Goal: Task Accomplishment & Management: Use online tool/utility

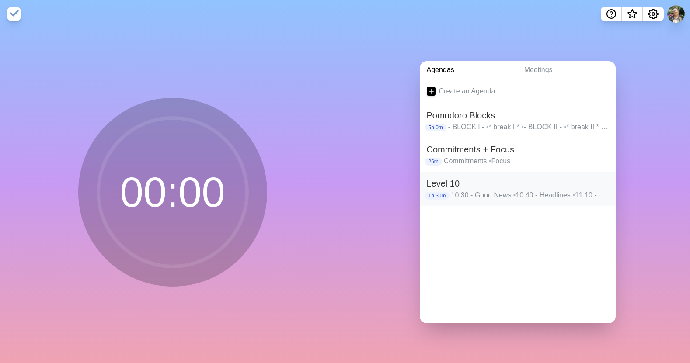
click at [494, 181] on h2 "Level 10" at bounding box center [518, 183] width 182 height 13
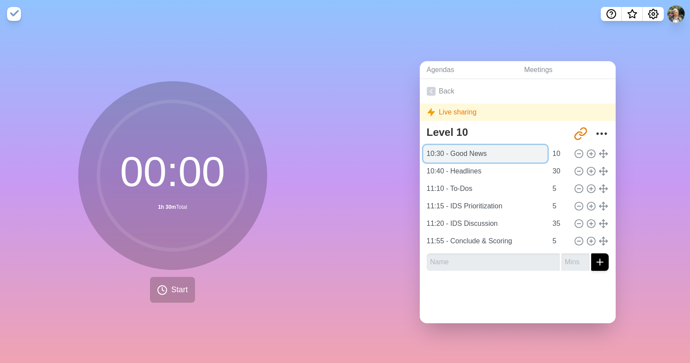
click at [436, 151] on input "10:30 - Good News" at bounding box center [485, 153] width 124 height 17
click at [441, 150] on input "10:30 - Good News" at bounding box center [485, 153] width 124 height 17
type input "9:00 - Good News"
click at [586, 170] on icon at bounding box center [591, 172] width 10 height 10
click at [591, 170] on line at bounding box center [591, 171] width 0 height 3
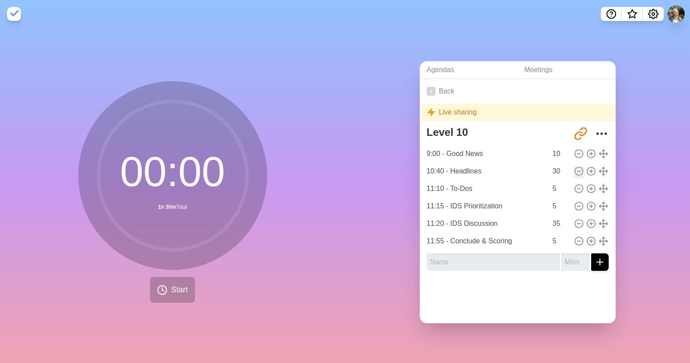
click at [574, 169] on icon at bounding box center [579, 172] width 10 height 10
click at [496, 265] on input "text" at bounding box center [493, 262] width 133 height 17
type input "Scorecard Review"
click at [591, 258] on button "submit" at bounding box center [599, 262] width 17 height 17
type input "5"
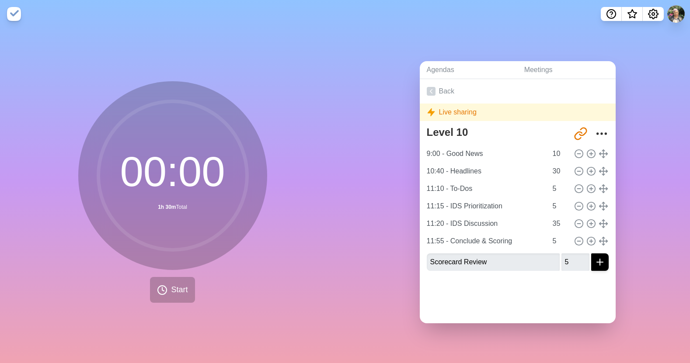
click at [548, 290] on div at bounding box center [518, 295] width 196 height 35
click at [595, 261] on icon "submit" at bounding box center [600, 262] width 10 height 10
click at [427, 259] on input "Scorecard Review" at bounding box center [493, 262] width 133 height 17
type input "9:10 Scorecard Review"
click at [595, 259] on icon "submit" at bounding box center [600, 262] width 10 height 10
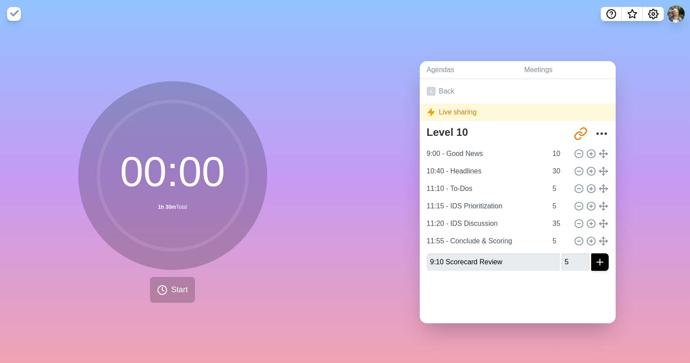
click at [595, 260] on icon "submit" at bounding box center [600, 262] width 10 height 10
click at [591, 258] on button "submit" at bounding box center [599, 262] width 17 height 17
click at [595, 260] on icon "submit" at bounding box center [600, 262] width 10 height 10
click at [577, 264] on input "5" at bounding box center [575, 262] width 28 height 17
click at [576, 261] on input "4" at bounding box center [575, 262] width 28 height 17
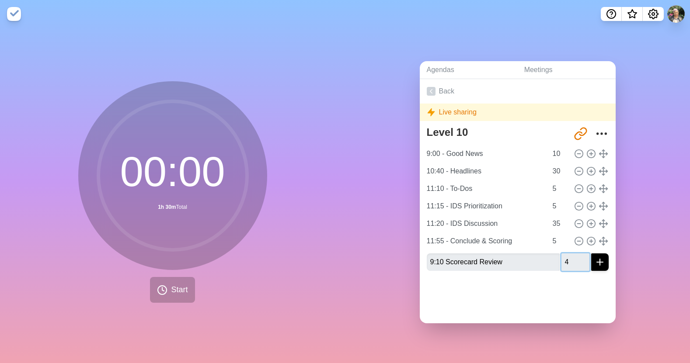
type input "5"
click at [575, 256] on input "5" at bounding box center [575, 262] width 28 height 17
click at [595, 261] on icon "submit" at bounding box center [600, 262] width 10 height 10
type input "9:10 - Scorecard Review"
click at [540, 294] on div at bounding box center [518, 295] width 196 height 35
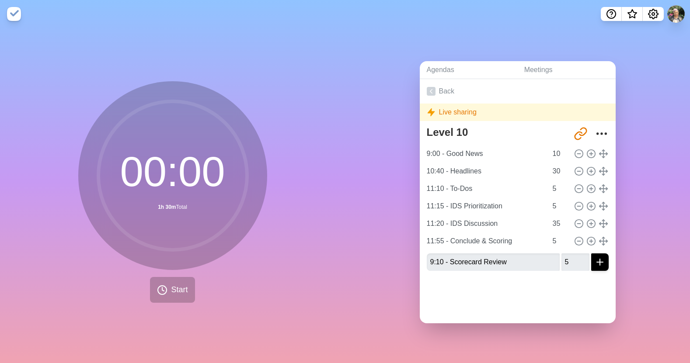
click at [595, 258] on icon "submit" at bounding box center [600, 262] width 10 height 10
click at [593, 283] on div at bounding box center [518, 295] width 196 height 35
click at [595, 258] on icon "submit" at bounding box center [600, 262] width 10 height 10
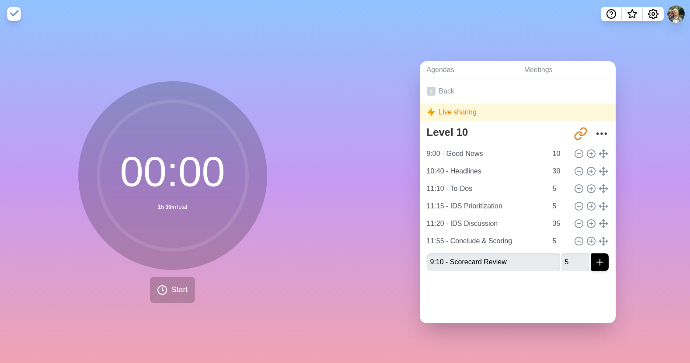
click at [595, 258] on icon "submit" at bounding box center [600, 262] width 10 height 10
click at [484, 290] on div at bounding box center [518, 295] width 196 height 35
click at [570, 290] on div at bounding box center [518, 295] width 196 height 35
click at [595, 260] on icon "submit" at bounding box center [600, 262] width 10 height 10
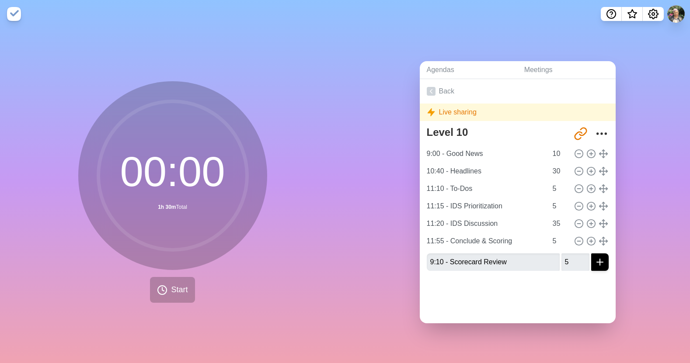
click at [595, 259] on icon "submit" at bounding box center [600, 262] width 10 height 10
click at [591, 258] on button "submit" at bounding box center [599, 262] width 17 height 17
click at [591, 265] on button "submit" at bounding box center [599, 262] width 17 height 17
click at [595, 261] on icon "submit" at bounding box center [600, 262] width 10 height 10
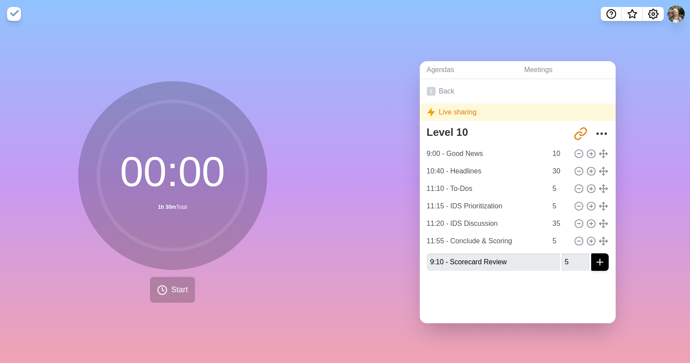
click at [595, 261] on icon "submit" at bounding box center [600, 262] width 10 height 10
click at [575, 262] on input "4" at bounding box center [575, 262] width 28 height 17
click at [575, 262] on input "3" at bounding box center [575, 262] width 28 height 17
click at [575, 262] on input "2" at bounding box center [575, 262] width 28 height 17
click at [575, 262] on input "1" at bounding box center [575, 262] width 28 height 17
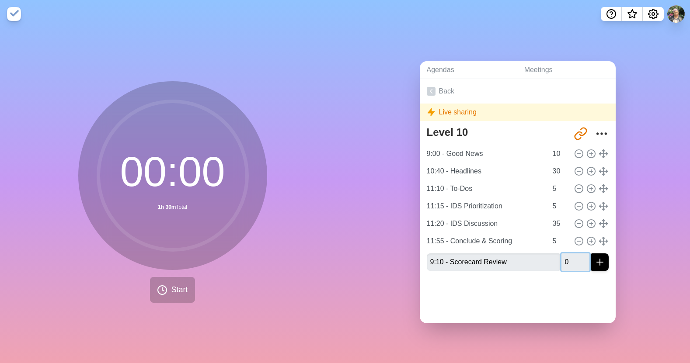
click at [575, 262] on input "0" at bounding box center [575, 262] width 28 height 17
click at [575, 255] on input "1" at bounding box center [575, 262] width 28 height 17
click at [575, 256] on input "2" at bounding box center [575, 262] width 28 height 17
click at [575, 257] on input "3" at bounding box center [575, 262] width 28 height 17
click at [575, 257] on input "4" at bounding box center [575, 262] width 28 height 17
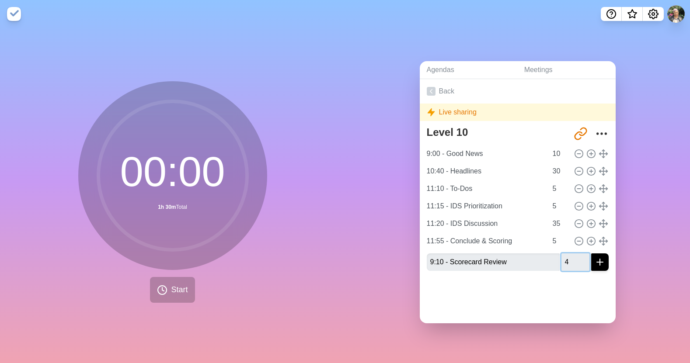
type input "5"
click at [575, 257] on input "5" at bounding box center [575, 262] width 28 height 17
click at [595, 257] on icon "submit" at bounding box center [600, 262] width 10 height 10
click at [597, 262] on line "submit" at bounding box center [600, 262] width 6 height 0
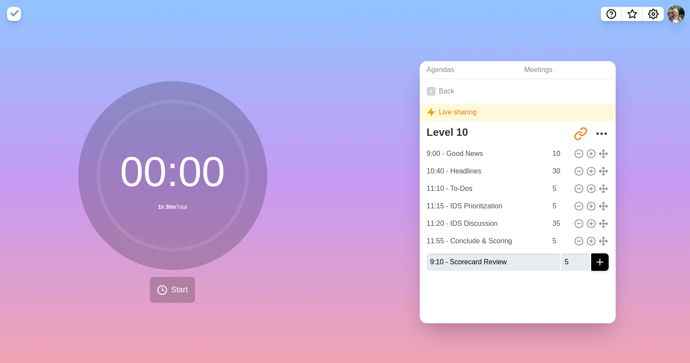
click at [568, 286] on div at bounding box center [518, 295] width 196 height 35
click at [466, 168] on input "10:40 - Headlines" at bounding box center [485, 171] width 124 height 17
click at [485, 167] on input "10:40 - Headlines" at bounding box center [485, 171] width 124 height 17
drag, startPoint x: 486, startPoint y: 167, endPoint x: 408, endPoint y: 167, distance: 77.8
click at [408, 167] on div "Agendas Meetings Back Live sharing Level 10 http://timeblocks.co/-OY87SBfE1F2R_…" at bounding box center [517, 195] width 345 height 335
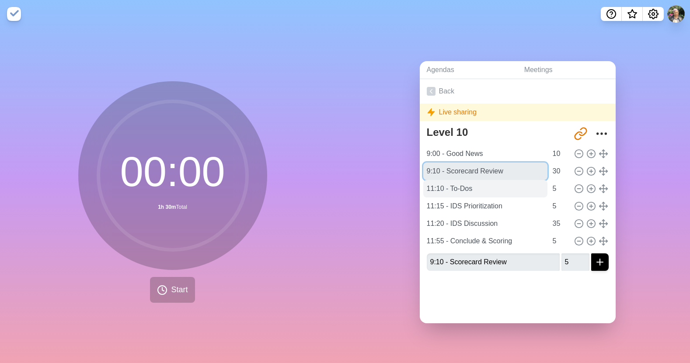
type input "9:10 - Scorecard Review"
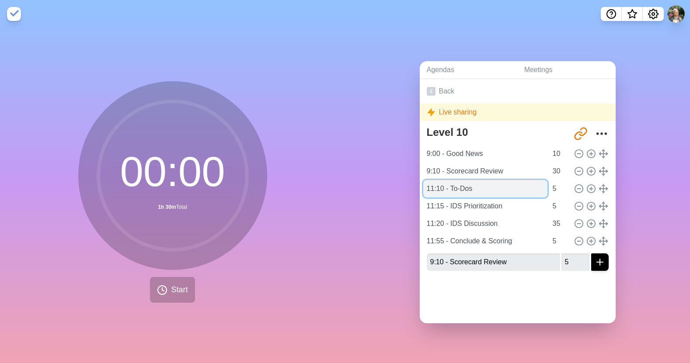
click at [460, 186] on input "11:10 - To-Dos" at bounding box center [485, 188] width 124 height 17
drag, startPoint x: 438, startPoint y: 186, endPoint x: 449, endPoint y: 186, distance: 11.4
click at [438, 186] on input "11:10 - To-Dos" at bounding box center [485, 188] width 124 height 17
click at [474, 184] on input "9:15 - To-Dos" at bounding box center [485, 188] width 124 height 17
type input "9:15 - Priorities Review"
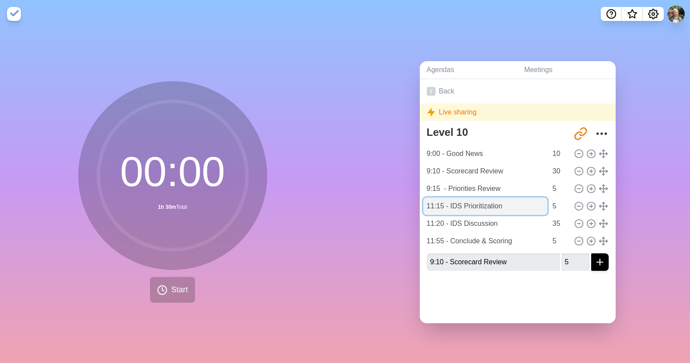
click at [428, 200] on input "11:15 - IDS Prioritization" at bounding box center [485, 206] width 124 height 17
click at [438, 202] on input "11:15 - IDS Prioritization" at bounding box center [485, 206] width 124 height 17
type input "9:20 Headlines - IDS Prioritization"
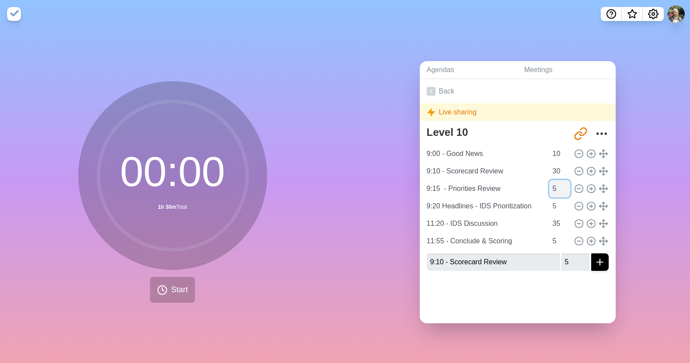
click at [557, 180] on input "5" at bounding box center [559, 188] width 21 height 17
click at [557, 173] on input "30" at bounding box center [559, 171] width 21 height 17
click at [558, 171] on input "29" at bounding box center [559, 171] width 21 height 17
click at [558, 171] on input "28" at bounding box center [559, 171] width 21 height 17
click at [558, 171] on input "27" at bounding box center [559, 171] width 21 height 17
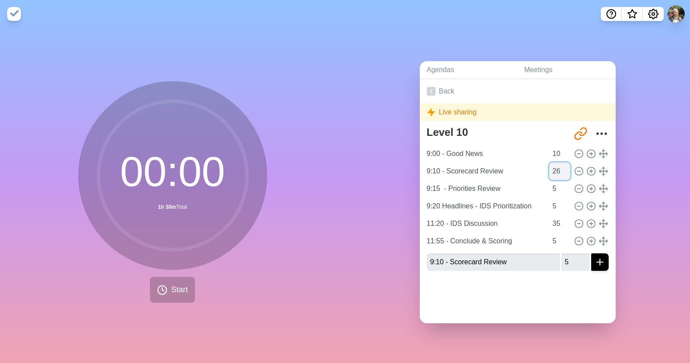
click at [558, 171] on input "26" at bounding box center [559, 171] width 21 height 17
click at [558, 171] on input "25" at bounding box center [559, 171] width 21 height 17
click at [558, 171] on input "24" at bounding box center [559, 171] width 21 height 17
click at [558, 171] on input "23" at bounding box center [559, 171] width 21 height 17
click at [558, 171] on input "22" at bounding box center [559, 171] width 21 height 17
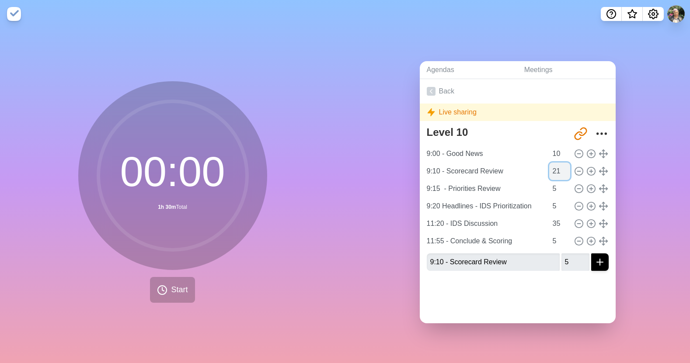
click at [558, 171] on input "21" at bounding box center [559, 171] width 21 height 17
click at [558, 171] on input "20" at bounding box center [559, 171] width 21 height 17
click at [558, 171] on input "19" at bounding box center [559, 171] width 21 height 17
click at [558, 171] on input "18" at bounding box center [559, 171] width 21 height 17
click at [558, 171] on input "17" at bounding box center [559, 171] width 21 height 17
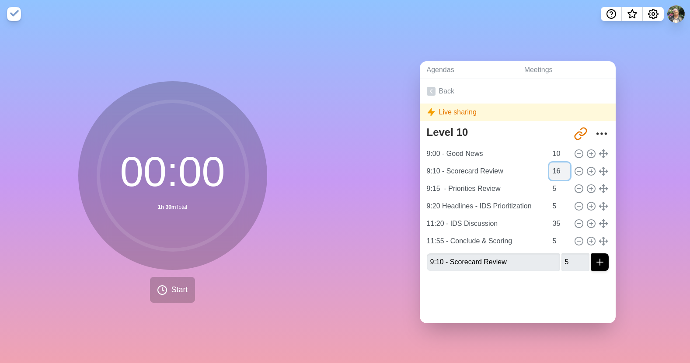
click at [558, 171] on input "16" at bounding box center [559, 171] width 21 height 17
click at [558, 171] on input "15" at bounding box center [559, 171] width 21 height 17
click at [558, 171] on input "14" at bounding box center [559, 171] width 21 height 17
click at [558, 171] on input "13" at bounding box center [559, 171] width 21 height 17
click at [558, 171] on input "12" at bounding box center [559, 171] width 21 height 17
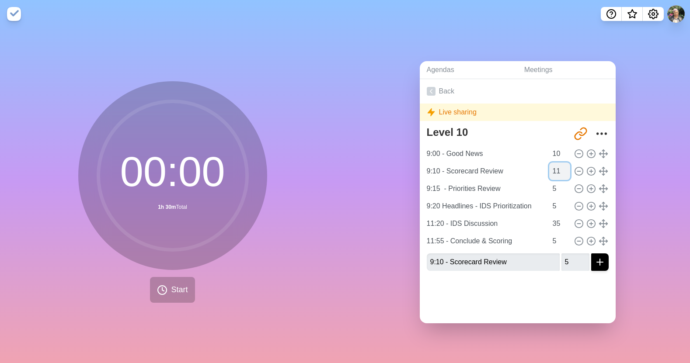
click at [558, 171] on input "11" at bounding box center [559, 171] width 21 height 17
click at [558, 171] on input "10" at bounding box center [559, 171] width 21 height 17
click at [558, 171] on input "9" at bounding box center [559, 171] width 21 height 17
click at [558, 171] on input "8" at bounding box center [559, 171] width 21 height 17
click at [558, 171] on input "7" at bounding box center [559, 171] width 21 height 17
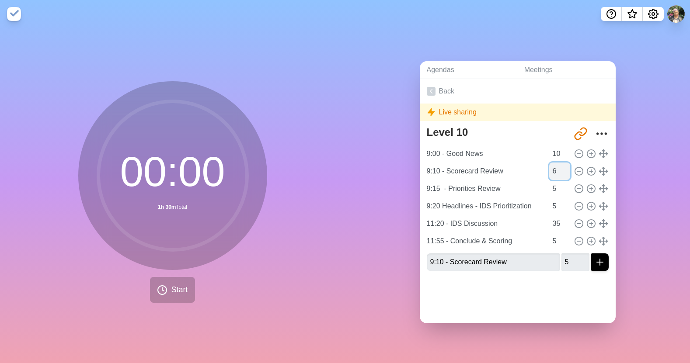
click at [558, 171] on input "6" at bounding box center [559, 171] width 21 height 17
type input "5"
click at [558, 171] on input "5" at bounding box center [559, 171] width 21 height 17
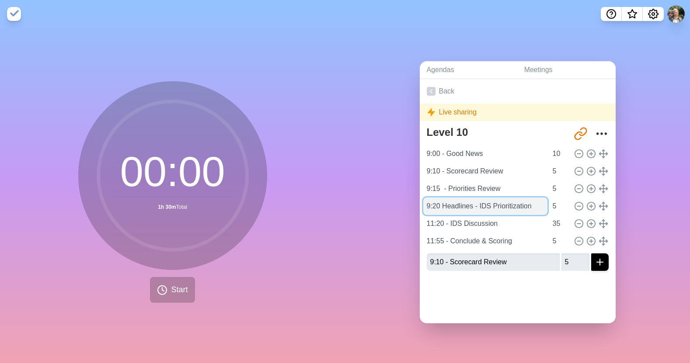
click at [482, 206] on input "9:20 Headlines - IDS Prioritization" at bounding box center [485, 206] width 124 height 17
drag, startPoint x: 474, startPoint y: 205, endPoint x: 534, endPoint y: 203, distance: 60.4
click at [534, 203] on input "9:20 Headlines - IDS Prioritization" at bounding box center [485, 206] width 124 height 17
type input "9:20 Headlines"
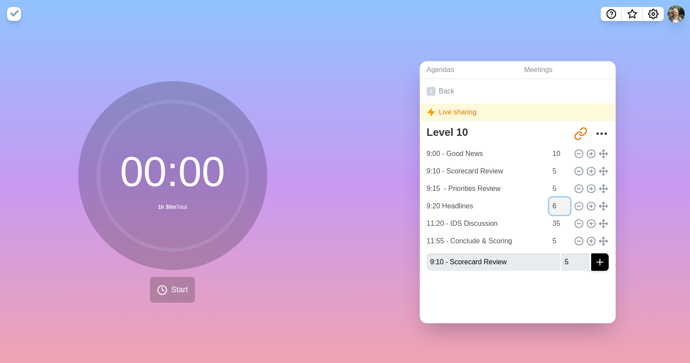
click at [557, 201] on input "6" at bounding box center [559, 206] width 21 height 17
click at [557, 201] on input "7" at bounding box center [559, 206] width 21 height 17
click at [557, 201] on input "8" at bounding box center [559, 206] width 21 height 17
click at [557, 201] on input "9" at bounding box center [559, 206] width 21 height 17
click at [557, 201] on input "10" at bounding box center [559, 206] width 21 height 17
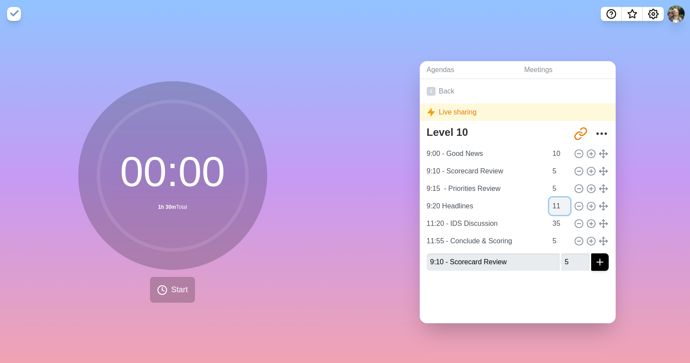
click at [557, 201] on input "11" at bounding box center [559, 206] width 21 height 17
click at [557, 201] on input "12" at bounding box center [559, 206] width 21 height 17
click at [557, 201] on input "13" at bounding box center [559, 206] width 21 height 17
click at [557, 201] on input "14" at bounding box center [559, 206] width 21 height 17
click at [557, 201] on input "15" at bounding box center [559, 206] width 21 height 17
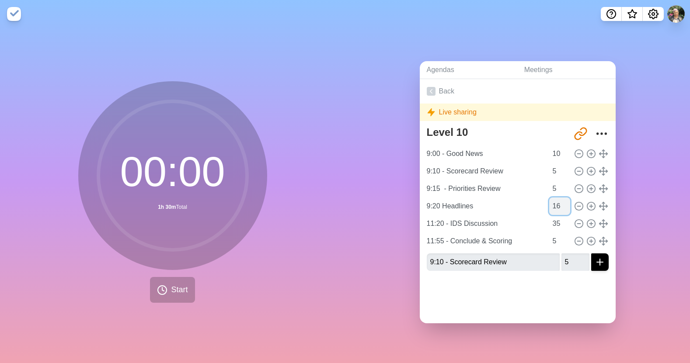
click at [557, 201] on input "16" at bounding box center [559, 206] width 21 height 17
click at [557, 201] on input "17" at bounding box center [559, 206] width 21 height 17
click at [557, 201] on input "18" at bounding box center [559, 206] width 21 height 17
click at [557, 201] on input "19" at bounding box center [559, 206] width 21 height 17
type input "20"
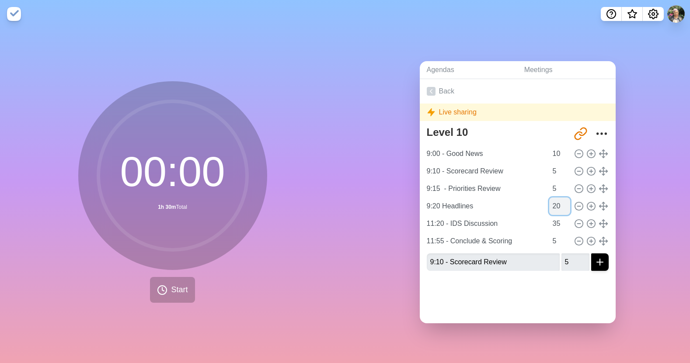
click at [557, 201] on input "20" at bounding box center [559, 206] width 21 height 17
click at [439, 222] on input "11:20 - IDS Discussion" at bounding box center [485, 223] width 124 height 17
click at [485, 226] on input "9:40 - IDS Discussion" at bounding box center [485, 223] width 124 height 17
click at [491, 223] on input "9:40 - IDS Discussion" at bounding box center [485, 223] width 124 height 17
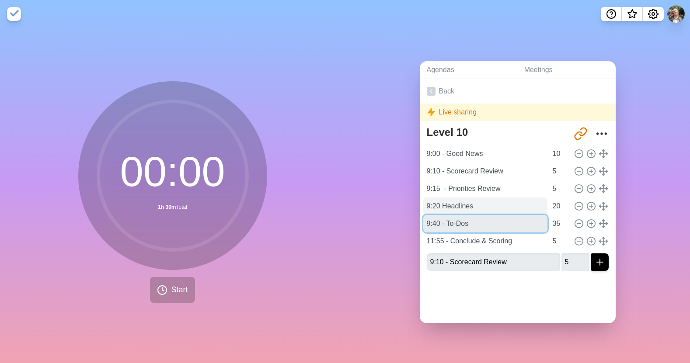
type input "9:40 - To-Dos"
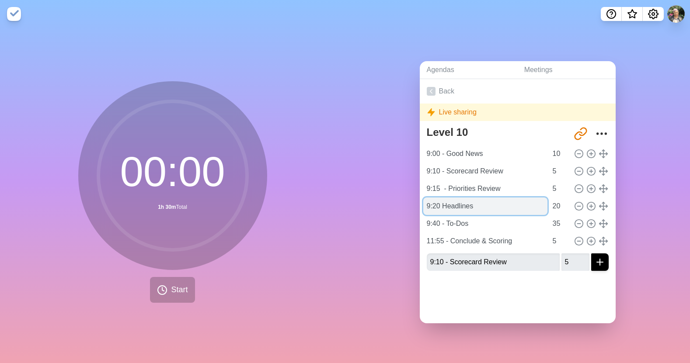
click at [442, 202] on input "9:20 Headlines" at bounding box center [485, 206] width 124 height 17
click at [442, 205] on input "9:20 Headlines" at bounding box center [485, 206] width 124 height 17
type input "9:20 - Headlines"
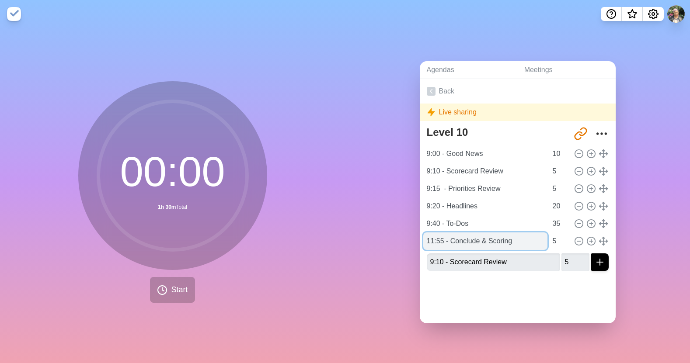
click at [513, 240] on input "11:55 - Conclude & Scoring" at bounding box center [485, 241] width 124 height 17
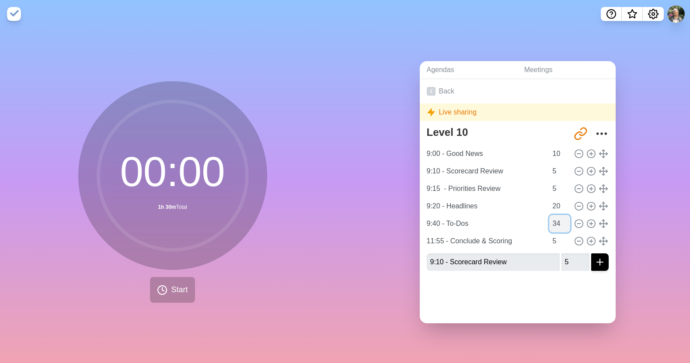
click at [557, 223] on input "34" at bounding box center [559, 223] width 21 height 17
click at [557, 223] on input "33" at bounding box center [559, 223] width 21 height 17
click at [557, 223] on input "32" at bounding box center [559, 223] width 21 height 17
click at [557, 223] on input "31" at bounding box center [559, 223] width 21 height 17
click at [557, 223] on input "30" at bounding box center [559, 223] width 21 height 17
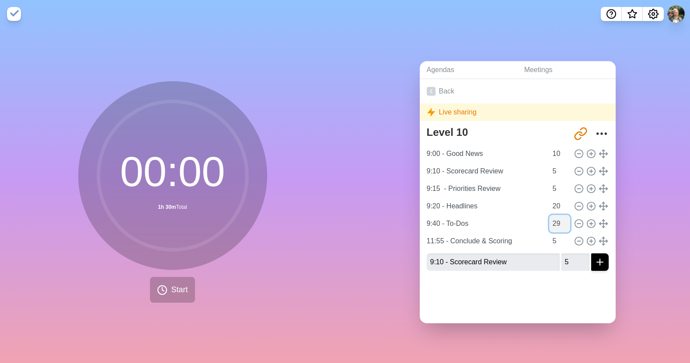
click at [557, 223] on input "29" at bounding box center [559, 223] width 21 height 17
click at [557, 223] on input "28" at bounding box center [559, 223] width 21 height 17
click at [557, 223] on input "27" at bounding box center [559, 223] width 21 height 17
click at [557, 223] on input "26" at bounding box center [559, 223] width 21 height 17
click at [557, 223] on input "25" at bounding box center [559, 223] width 21 height 17
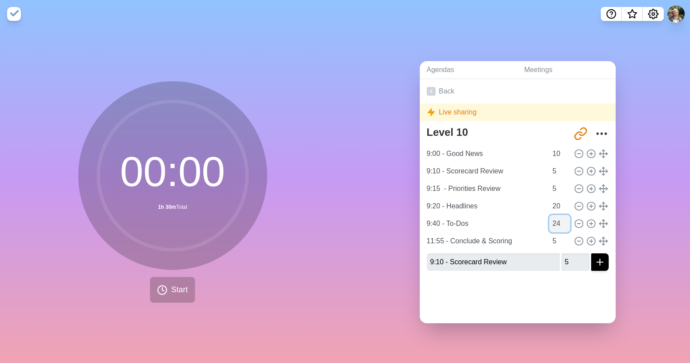
click at [557, 223] on input "24" at bounding box center [559, 223] width 21 height 17
click at [557, 223] on input "23" at bounding box center [559, 223] width 21 height 17
click at [557, 223] on input "22" at bounding box center [559, 223] width 21 height 17
click at [557, 223] on input "21" at bounding box center [559, 223] width 21 height 17
click at [557, 223] on input "20" at bounding box center [559, 223] width 21 height 17
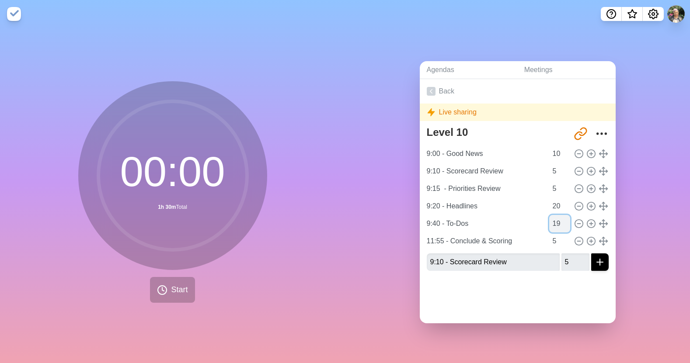
click at [557, 223] on input "19" at bounding box center [559, 223] width 21 height 17
click at [557, 223] on input "18" at bounding box center [559, 223] width 21 height 17
click at [557, 223] on input "17" at bounding box center [559, 223] width 21 height 17
click at [557, 223] on input "16" at bounding box center [559, 223] width 21 height 17
click at [557, 223] on input "15" at bounding box center [559, 223] width 21 height 17
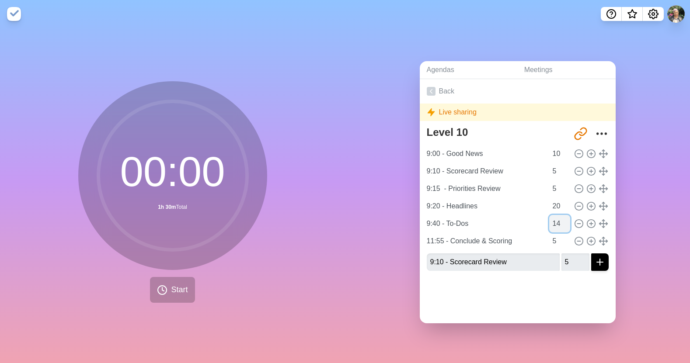
click at [557, 223] on input "14" at bounding box center [559, 223] width 21 height 17
click at [557, 223] on input "13" at bounding box center [559, 223] width 21 height 17
click at [557, 223] on input "12" at bounding box center [559, 223] width 21 height 17
click at [557, 223] on input "11" at bounding box center [559, 223] width 21 height 17
click at [557, 223] on input "10" at bounding box center [559, 223] width 21 height 17
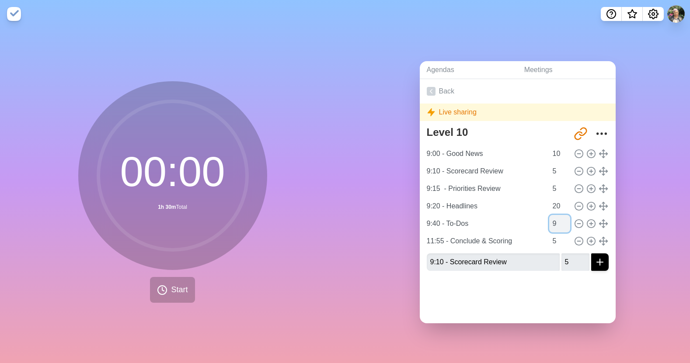
click at [557, 223] on input "9" at bounding box center [559, 223] width 21 height 17
click at [557, 223] on input "8" at bounding box center [559, 223] width 21 height 17
click at [557, 223] on input "7" at bounding box center [559, 223] width 21 height 17
click at [557, 223] on input "6" at bounding box center [559, 223] width 21 height 17
type input "5"
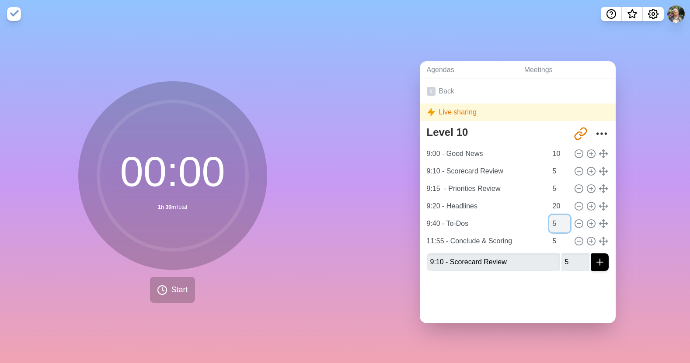
click at [557, 223] on input "5" at bounding box center [559, 223] width 21 height 17
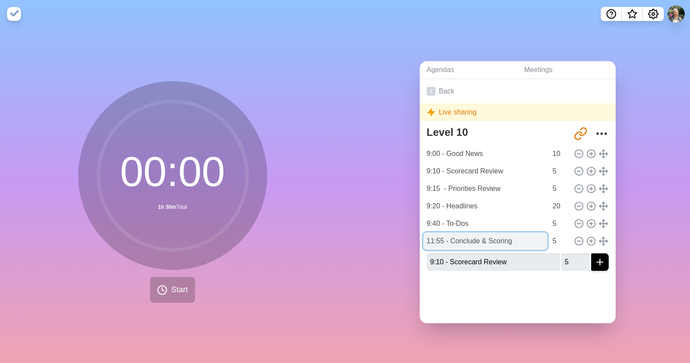
click at [475, 239] on input "11:55 - Conclude & Scoring" at bounding box center [485, 241] width 124 height 17
click at [440, 239] on input "11:55 - Conclude & Scoring" at bounding box center [485, 241] width 124 height 17
drag, startPoint x: 512, startPoint y: 238, endPoint x: 444, endPoint y: 240, distance: 67.3
click at [444, 240] on input "9:45 - Conclude & Scoring" at bounding box center [485, 241] width 124 height 17
type input "9:45 - IDS Prioritization"
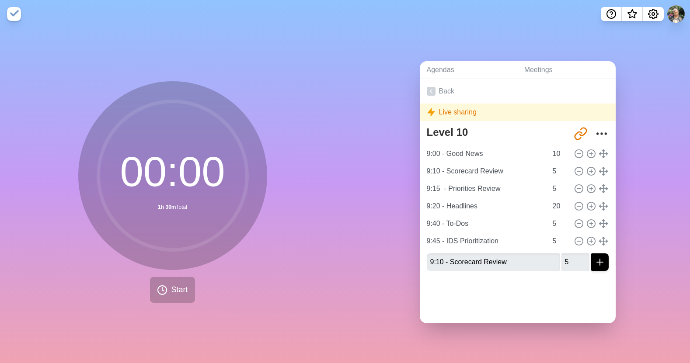
click at [522, 278] on div at bounding box center [518, 295] width 196 height 35
click at [586, 240] on icon at bounding box center [591, 242] width 10 height 10
click at [597, 262] on line "submit" at bounding box center [600, 262] width 6 height 0
click at [540, 286] on div at bounding box center [518, 295] width 196 height 35
click at [595, 132] on icon "More" at bounding box center [602, 134] width 14 height 14
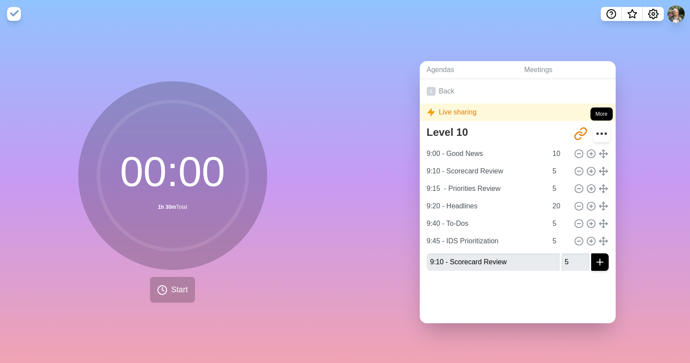
click at [595, 131] on icon "More" at bounding box center [602, 134] width 14 height 14
click at [601, 133] on circle "More" at bounding box center [601, 133] width 1 height 1
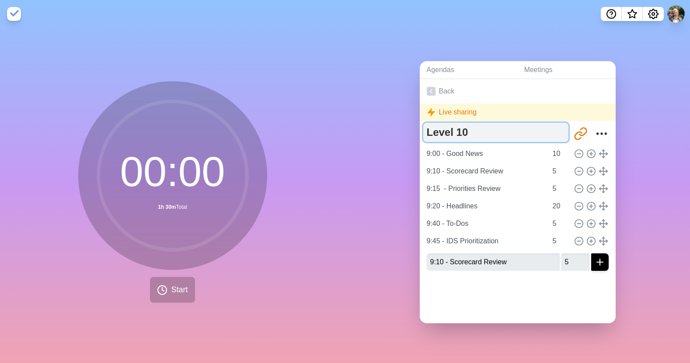
click at [432, 136] on textarea "Level 10" at bounding box center [495, 132] width 145 height 19
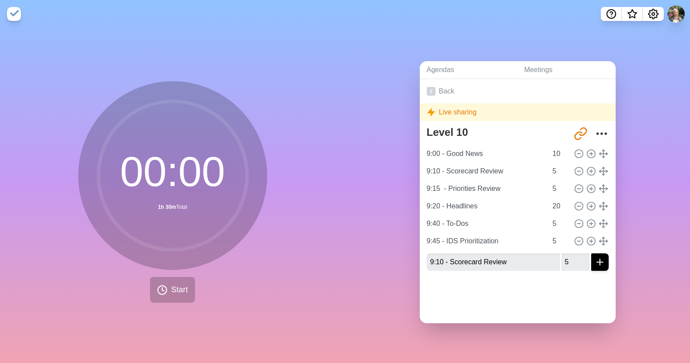
click at [414, 202] on div "Agendas Meetings Back Live sharing Level 10 http://timeblocks.co/-OY87SBfE1F2R_…" at bounding box center [517, 195] width 345 height 335
click at [466, 299] on div at bounding box center [518, 295] width 196 height 35
click at [445, 263] on input "9:10 - Scorecard Review" at bounding box center [493, 262] width 133 height 17
drag, startPoint x: 511, startPoint y: 257, endPoint x: 415, endPoint y: 257, distance: 95.3
click at [415, 257] on div "Agendas Meetings Back Live sharing Level 10 http://timeblocks.co/-OY87SBfE1F2R_…" at bounding box center [517, 195] width 345 height 335
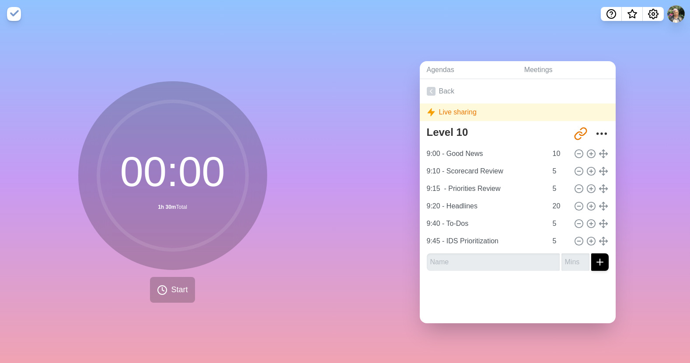
click at [561, 290] on div at bounding box center [518, 295] width 196 height 35
click at [480, 256] on input "text" at bounding box center [493, 262] width 133 height 17
click at [525, 278] on div at bounding box center [518, 295] width 196 height 35
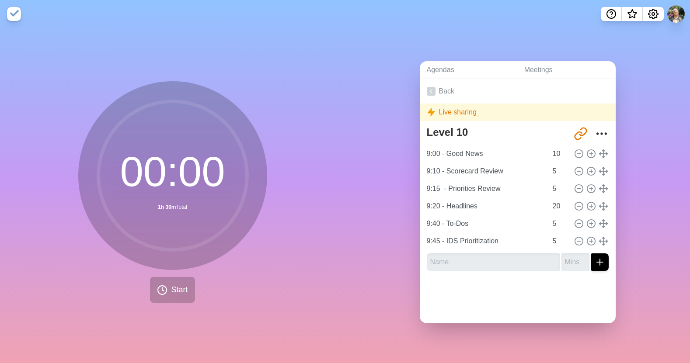
click at [595, 259] on icon "submit" at bounding box center [600, 262] width 10 height 10
click at [597, 262] on line "submit" at bounding box center [600, 262] width 6 height 0
click at [394, 236] on div "Agendas Meetings Back Live sharing Level 10 http://timeblocks.co/-OY87SBfE1F2R_…" at bounding box center [517, 195] width 345 height 335
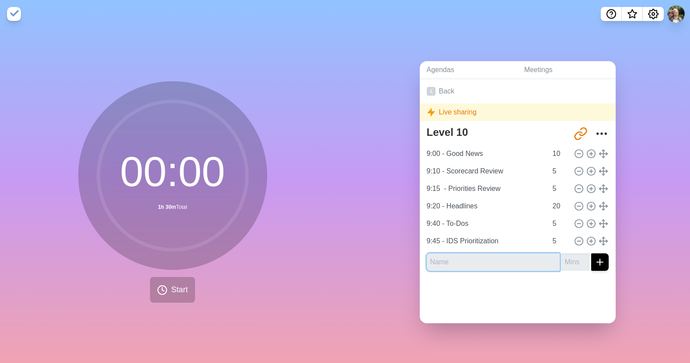
click at [461, 262] on input "text" at bounding box center [493, 262] width 133 height 17
type input "("
type input "9:50 - IDS"
click at [591, 258] on button "submit" at bounding box center [599, 262] width 17 height 17
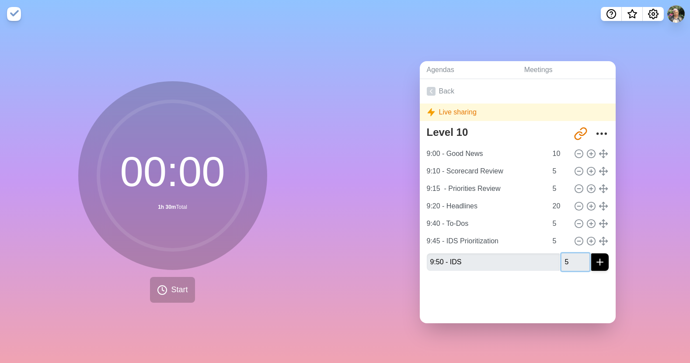
type input "5"
click at [591, 258] on button "submit" at bounding box center [599, 262] width 17 height 17
click at [559, 306] on div at bounding box center [518, 295] width 196 height 35
click at [595, 136] on icon "More" at bounding box center [602, 134] width 14 height 14
click at [449, 70] on link "Agendas" at bounding box center [469, 70] width 98 height 18
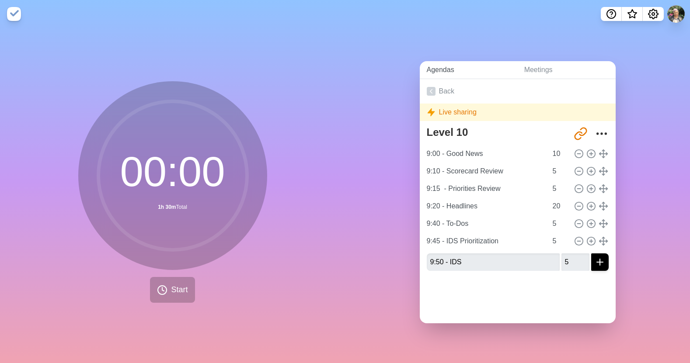
click at [446, 66] on link "Agendas" at bounding box center [469, 70] width 98 height 18
click at [435, 69] on link "Agendas" at bounding box center [469, 70] width 98 height 18
click at [522, 68] on link "Meetings" at bounding box center [566, 70] width 98 height 18
click at [555, 67] on link "Meetings" at bounding box center [566, 70] width 98 height 18
click at [457, 68] on link "Agendas" at bounding box center [469, 70] width 98 height 18
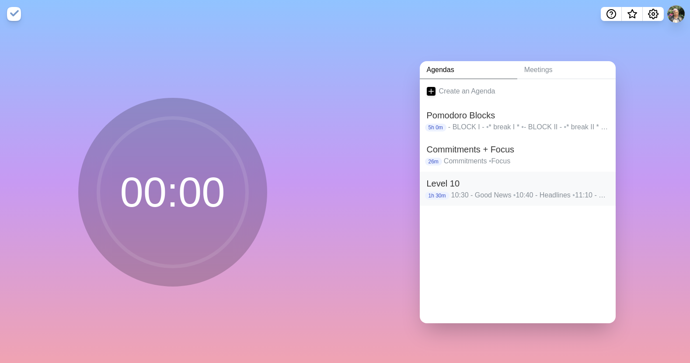
click at [480, 190] on p "10:30 - Good News • 10:40 - Headlines • 11:10 - To-Dos • 11:15 - IDS Prioritiza…" at bounding box center [529, 195] width 157 height 10
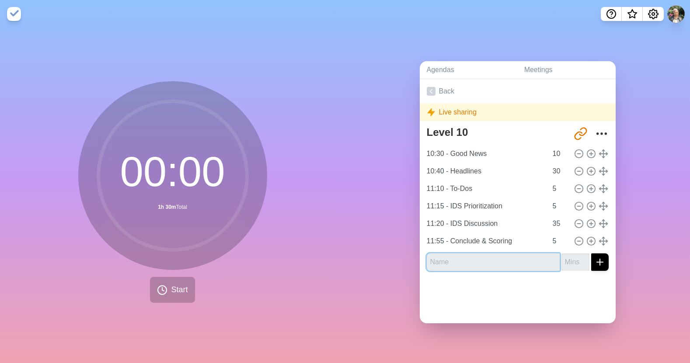
click at [498, 258] on input "text" at bounding box center [493, 262] width 133 height 17
type input "S"
click at [434, 87] on link "Back" at bounding box center [518, 91] width 196 height 24
click at [439, 73] on link "Agendas" at bounding box center [469, 70] width 98 height 18
click at [442, 68] on link "Agendas" at bounding box center [469, 70] width 98 height 18
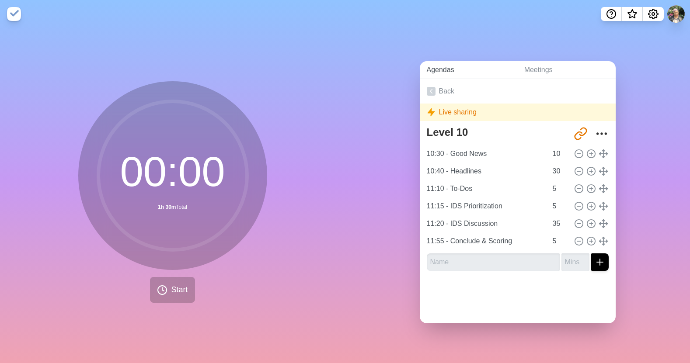
click at [443, 69] on link "Agendas" at bounding box center [469, 70] width 98 height 18
click at [439, 66] on link "Agendas" at bounding box center [469, 70] width 98 height 18
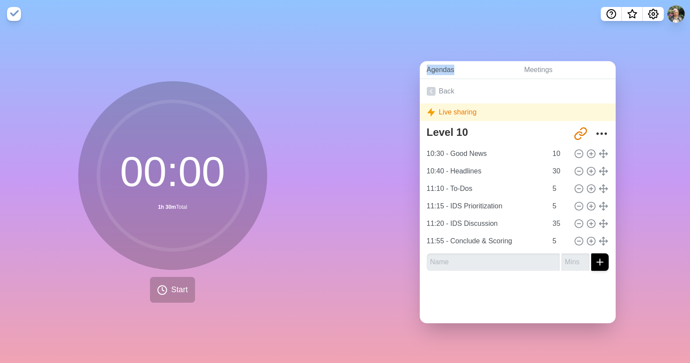
click at [464, 70] on link "Agendas" at bounding box center [469, 70] width 98 height 18
click at [524, 68] on link "Meetings" at bounding box center [566, 70] width 98 height 18
click at [534, 68] on link "Meetings" at bounding box center [566, 70] width 98 height 18
drag, startPoint x: 535, startPoint y: 68, endPoint x: 518, endPoint y: 64, distance: 17.1
click at [535, 68] on link "Meetings" at bounding box center [566, 70] width 98 height 18
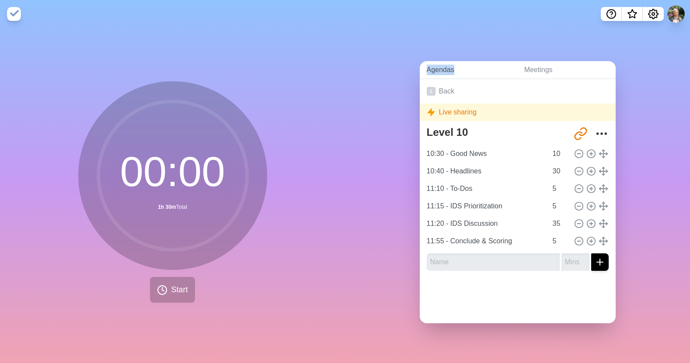
click at [449, 65] on link "Agendas" at bounding box center [469, 70] width 98 height 18
click at [433, 87] on link "Back" at bounding box center [518, 91] width 196 height 24
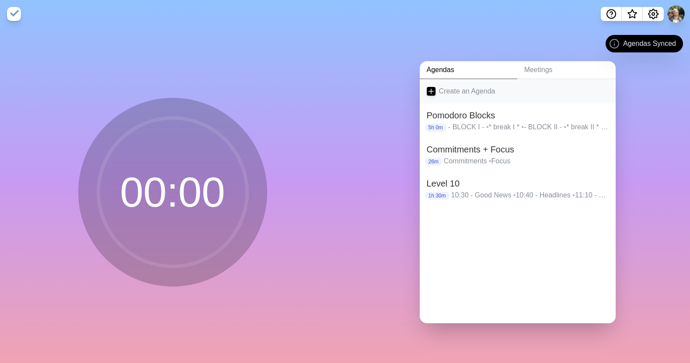
click at [459, 88] on link "Create an Agenda" at bounding box center [518, 91] width 196 height 24
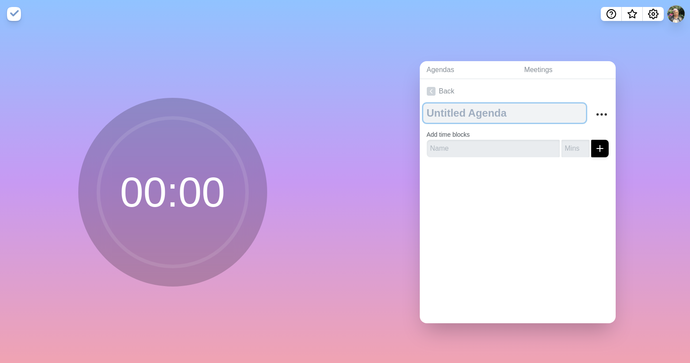
click at [467, 110] on textarea at bounding box center [504, 113] width 163 height 19
type textarea "L"
type textarea "Full L10"
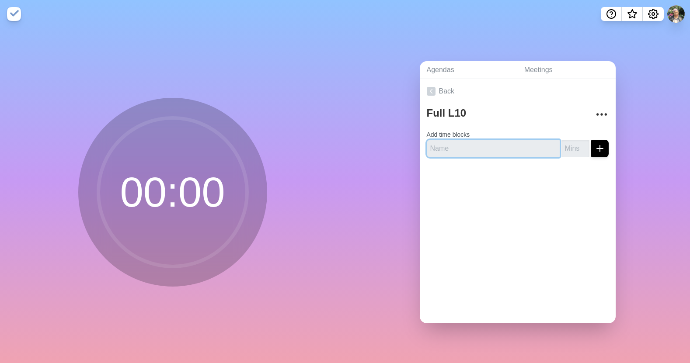
click at [459, 140] on input "text" at bounding box center [493, 148] width 133 height 17
click at [458, 145] on input "text" at bounding box center [493, 148] width 133 height 17
type input "9:00 Good News"
click at [576, 142] on input "1" at bounding box center [575, 148] width 28 height 17
click at [575, 142] on input "2" at bounding box center [575, 148] width 28 height 17
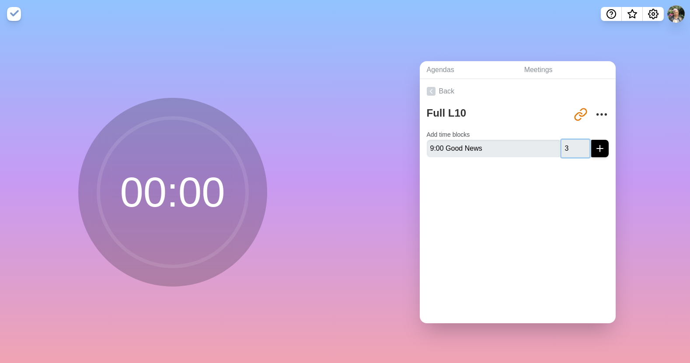
click at [575, 142] on input "3" at bounding box center [575, 148] width 28 height 17
click at [575, 142] on input "4" at bounding box center [575, 148] width 28 height 17
click at [575, 142] on input "5" at bounding box center [575, 148] width 28 height 17
click at [575, 142] on input "6" at bounding box center [575, 148] width 28 height 17
click at [575, 142] on input "7" at bounding box center [575, 148] width 28 height 17
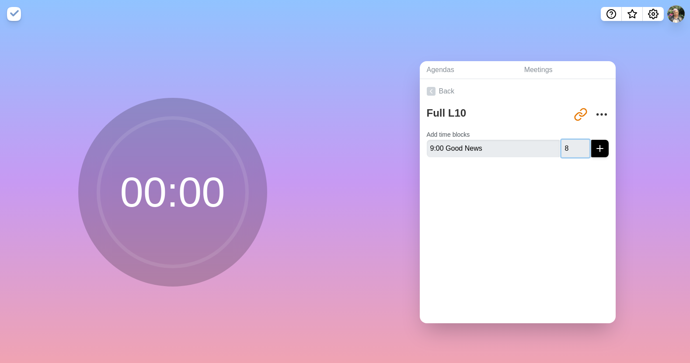
click at [575, 142] on input "8" at bounding box center [575, 148] width 28 height 17
click at [575, 142] on input "9" at bounding box center [575, 148] width 28 height 17
type input "10"
click at [575, 142] on input "10" at bounding box center [575, 148] width 28 height 17
click at [595, 146] on icon "submit" at bounding box center [600, 148] width 10 height 10
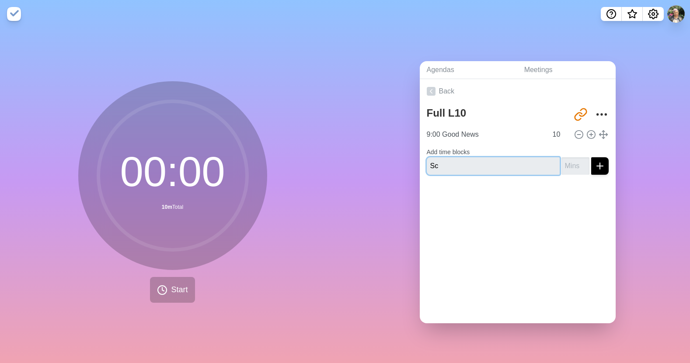
type input "S"
type input "9:10 Scorecard Review"
click at [565, 164] on input "number" at bounding box center [575, 165] width 28 height 17
type input "5"
click at [595, 164] on icon "submit" at bounding box center [600, 166] width 10 height 10
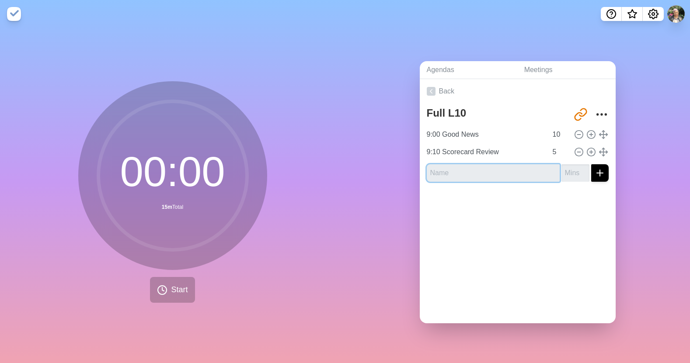
click at [502, 168] on input "text" at bounding box center [493, 172] width 133 height 17
type input "9:15 Priorities Review"
click at [575, 165] on input "1" at bounding box center [575, 172] width 28 height 17
click at [575, 166] on input "2" at bounding box center [575, 172] width 28 height 17
click at [575, 166] on input "3" at bounding box center [575, 172] width 28 height 17
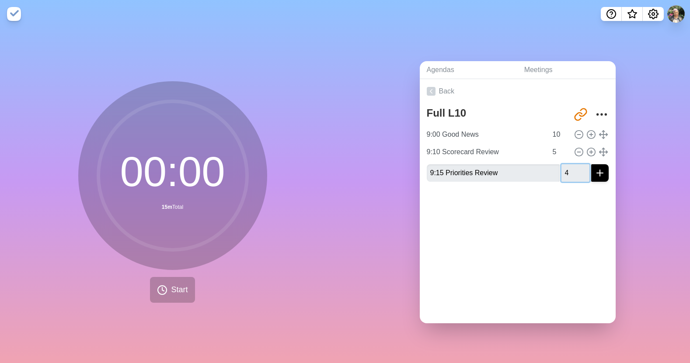
click at [575, 166] on input "4" at bounding box center [575, 172] width 28 height 17
type input "5"
click at [575, 166] on input "5" at bounding box center [575, 172] width 28 height 17
click at [591, 169] on button "submit" at bounding box center [599, 172] width 17 height 17
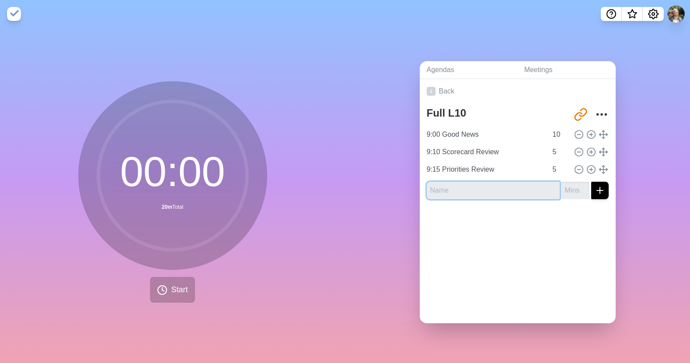
click at [467, 186] on input "text" at bounding box center [493, 190] width 133 height 17
type input "9:20 Headlines"
click at [561, 186] on input "number" at bounding box center [575, 190] width 28 height 17
type input "20"
click at [595, 186] on icon "submit" at bounding box center [600, 190] width 10 height 10
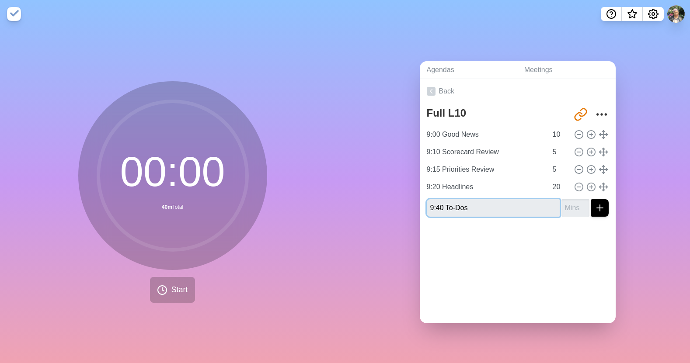
type input "9:40 To-Dos"
click at [563, 206] on input "number" at bounding box center [575, 207] width 28 height 17
type input "5"
click at [591, 204] on button "submit" at bounding box center [599, 207] width 17 height 17
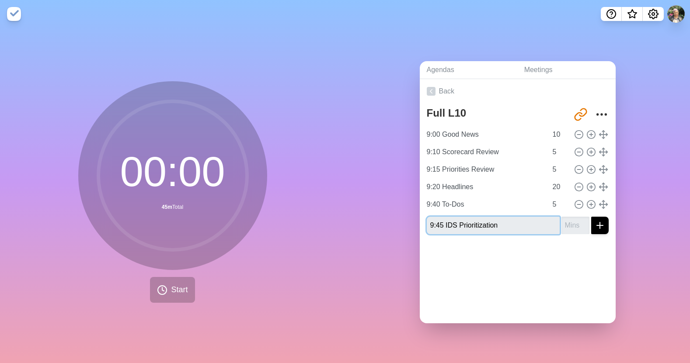
type input "9:45 IDS Prioritization"
click at [568, 219] on input "number" at bounding box center [575, 225] width 28 height 17
type input "5"
click at [591, 222] on button "submit" at bounding box center [599, 225] width 17 height 17
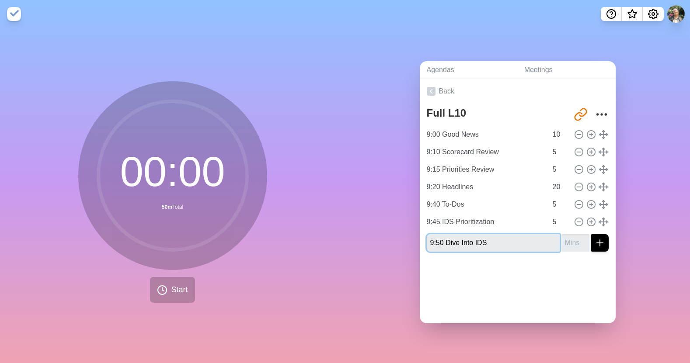
type input "9:50 Dive Into IDS"
click at [570, 244] on input "number" at bounding box center [575, 242] width 28 height 17
type input "35"
click at [595, 242] on icon "submit" at bounding box center [600, 243] width 10 height 10
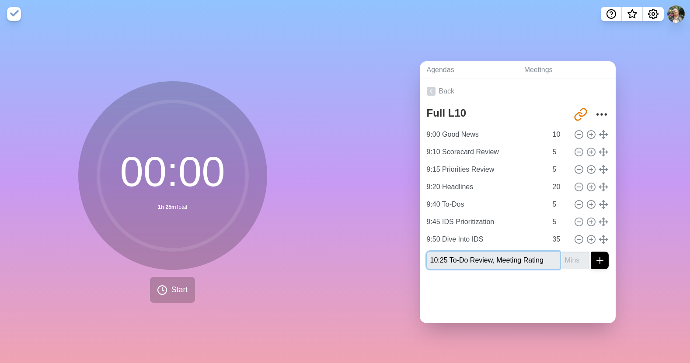
type input "10:25 To-Do Review, Meeting Rating"
click at [563, 258] on input "number" at bounding box center [575, 260] width 28 height 17
type input "5"
click at [591, 257] on button "submit" at bounding box center [599, 260] width 17 height 17
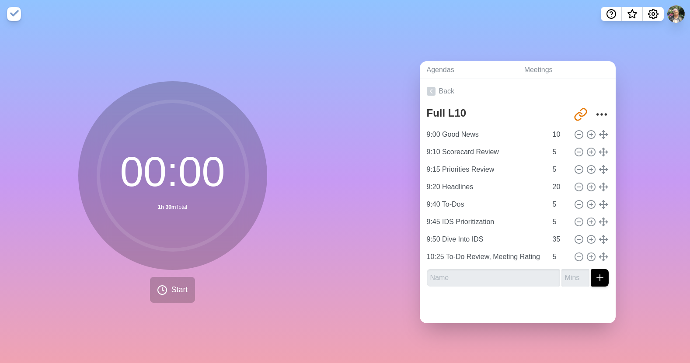
click at [591, 301] on div at bounding box center [518, 309] width 196 height 30
click at [601, 114] on circle "More" at bounding box center [601, 114] width 1 height 1
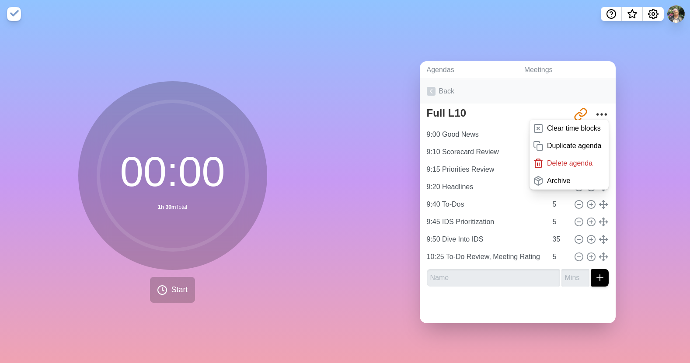
click at [526, 98] on link "Back" at bounding box center [518, 91] width 196 height 24
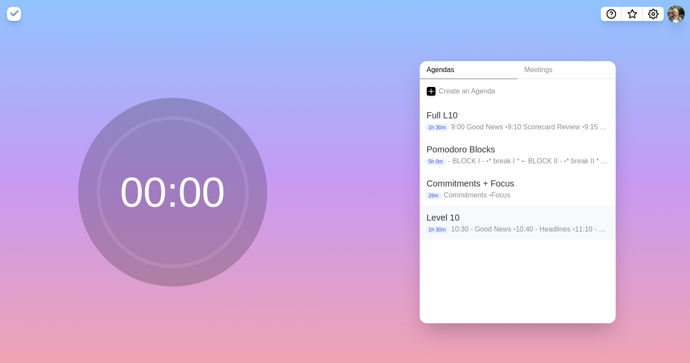
click at [562, 217] on h2 "Level 10" at bounding box center [518, 217] width 182 height 13
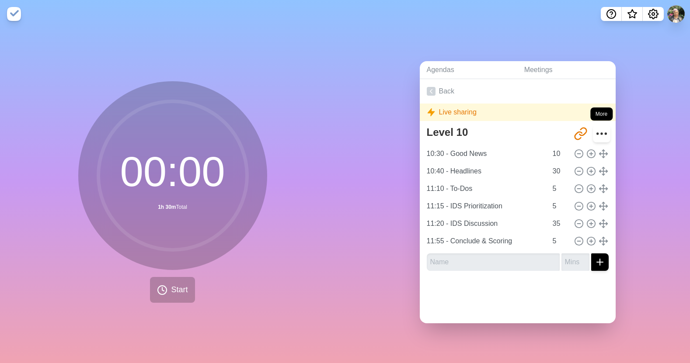
click at [595, 132] on icon "More" at bounding box center [602, 134] width 14 height 14
click at [595, 129] on icon "More" at bounding box center [602, 134] width 14 height 14
click at [592, 115] on div "Live sharing" at bounding box center [518, 112] width 196 height 17
click at [595, 127] on icon "More" at bounding box center [602, 134] width 14 height 14
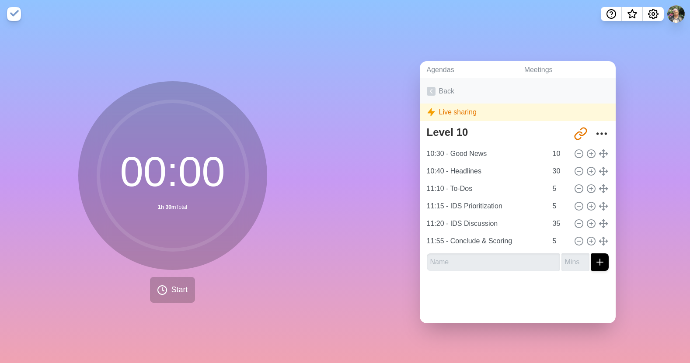
click at [431, 88] on icon at bounding box center [431, 91] width 9 height 9
click at [438, 79] on link "Back" at bounding box center [518, 91] width 196 height 24
click at [448, 68] on link "Agendas" at bounding box center [469, 70] width 98 height 18
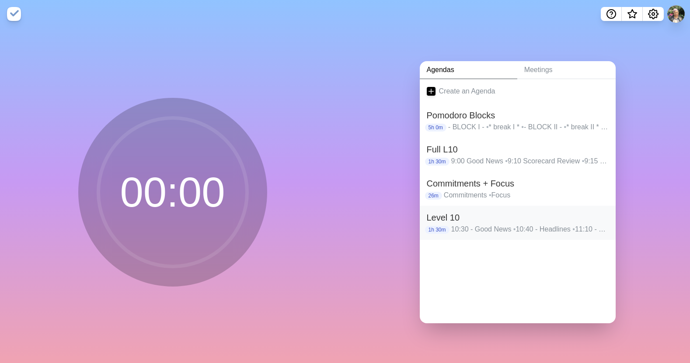
click at [438, 226] on p "1h 30m" at bounding box center [437, 230] width 24 height 8
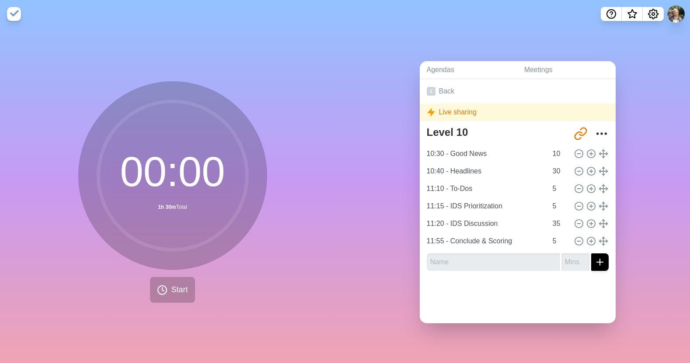
click at [482, 112] on div "Live sharing" at bounding box center [518, 112] width 196 height 17
click at [601, 133] on circle "More" at bounding box center [601, 133] width 1 height 1
click at [537, 67] on link "Meetings" at bounding box center [566, 70] width 98 height 18
click at [533, 68] on link "Meetings" at bounding box center [566, 70] width 98 height 18
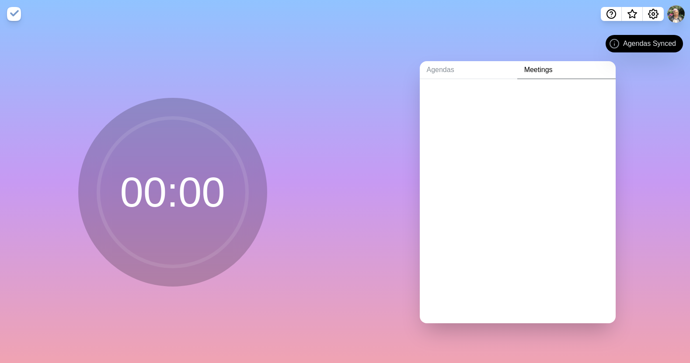
click at [539, 68] on link "Meetings" at bounding box center [566, 70] width 98 height 18
click at [464, 68] on link "Agendas" at bounding box center [469, 70] width 98 height 18
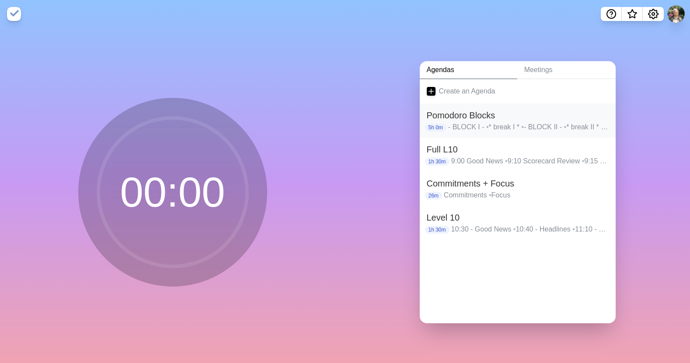
click at [434, 126] on p "5h 0m" at bounding box center [435, 128] width 21 height 8
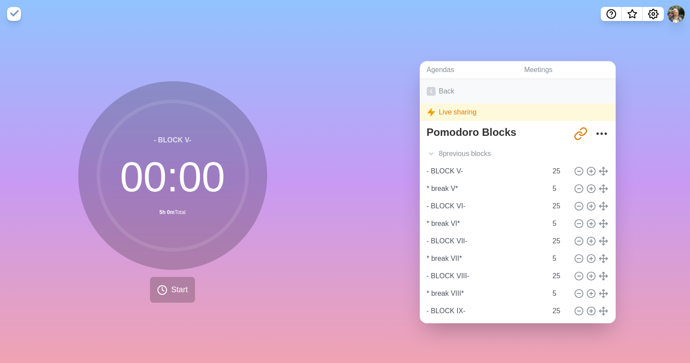
click at [432, 88] on icon at bounding box center [431, 91] width 9 height 9
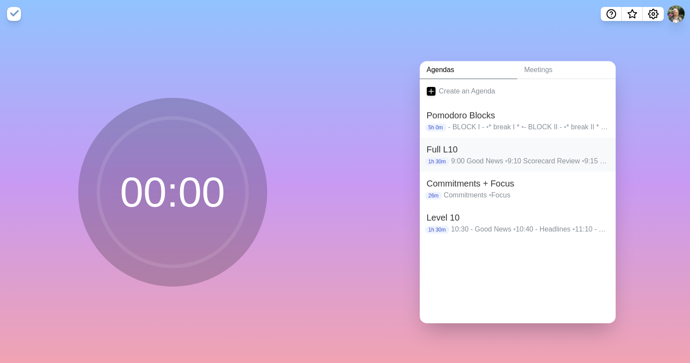
click at [439, 150] on h2 "Full L10" at bounding box center [518, 149] width 182 height 13
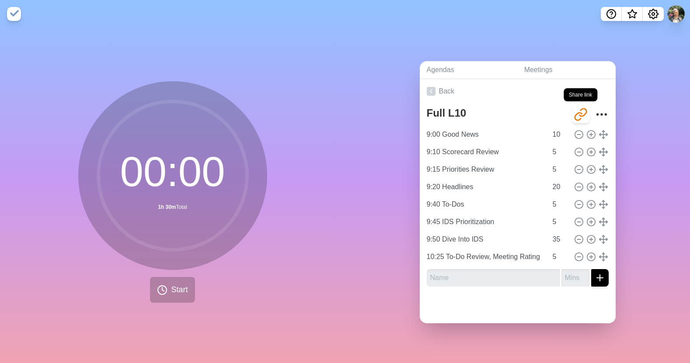
click at [574, 114] on icon "Share link" at bounding box center [581, 115] width 14 height 14
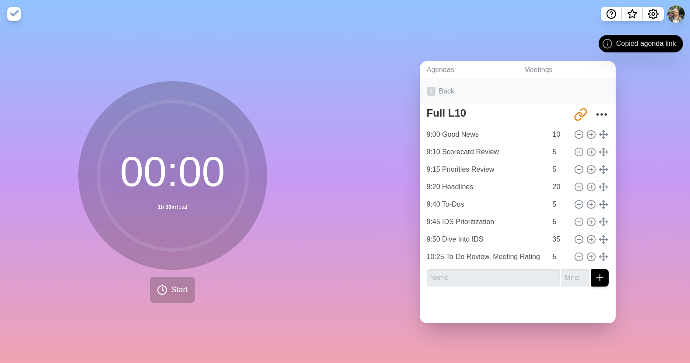
click at [431, 94] on link "Back" at bounding box center [518, 91] width 196 height 24
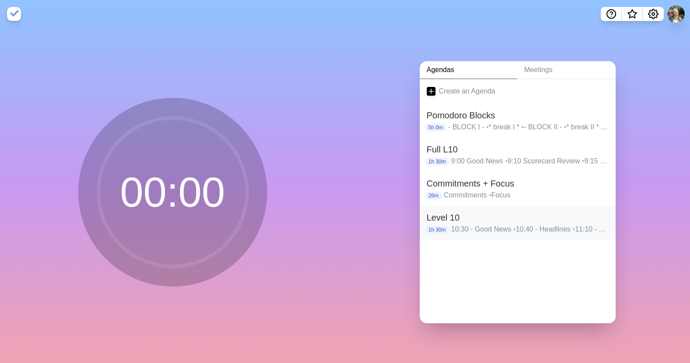
click at [584, 227] on p "10:30 - Good News • 10:40 - Headlines • 11:10 - To-Dos • 11:15 - IDS Prioritiza…" at bounding box center [529, 229] width 157 height 10
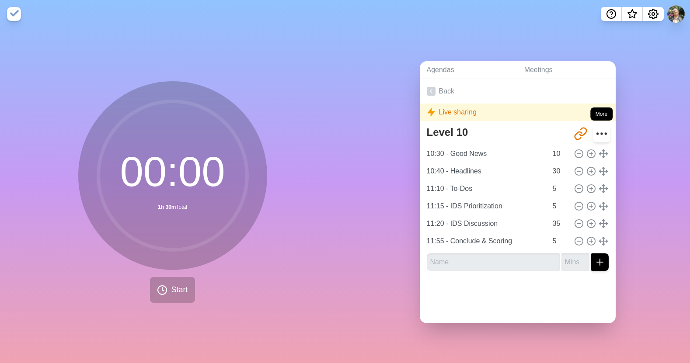
click at [595, 131] on icon "More" at bounding box center [602, 134] width 14 height 14
click at [595, 132] on icon "More" at bounding box center [602, 134] width 14 height 14
click at [595, 133] on icon "More" at bounding box center [602, 134] width 14 height 14
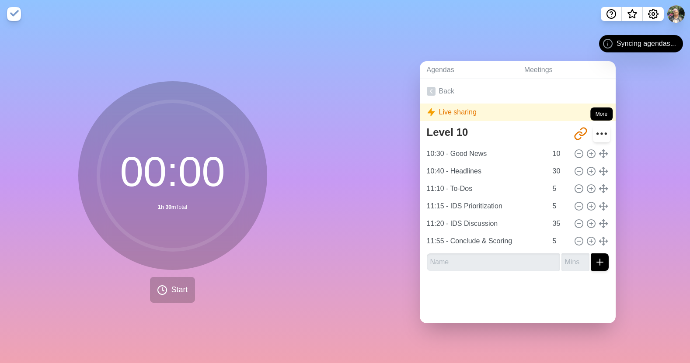
click at [595, 132] on icon "More" at bounding box center [602, 134] width 14 height 14
click at [595, 128] on icon "More" at bounding box center [602, 134] width 14 height 14
click at [595, 129] on icon "More" at bounding box center [602, 134] width 14 height 14
click at [585, 300] on div at bounding box center [518, 295] width 196 height 35
click at [651, 16] on icon "Settings" at bounding box center [653, 14] width 10 height 10
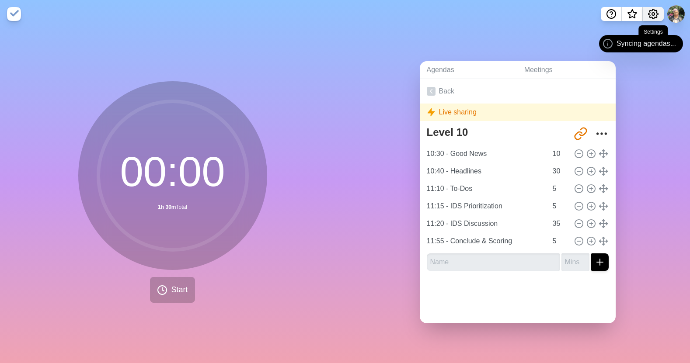
click at [653, 17] on icon "Settings" at bounding box center [653, 14] width 10 height 10
click at [650, 14] on icon "Settings" at bounding box center [653, 14] width 10 height 10
click at [654, 15] on circle "Settings" at bounding box center [653, 14] width 3 height 3
click at [13, 14] on img at bounding box center [14, 14] width 14 height 14
click at [651, 13] on icon "Settings" at bounding box center [653, 14] width 10 height 10
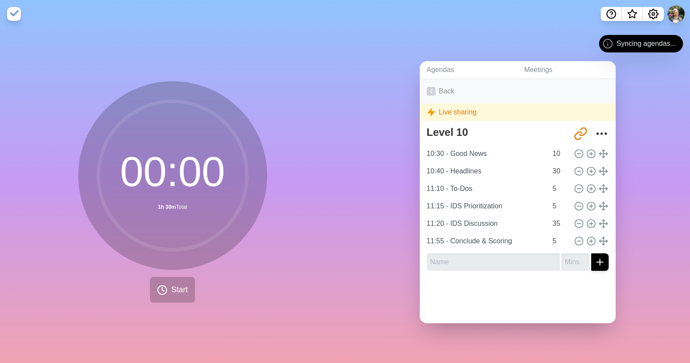
click at [431, 87] on icon at bounding box center [431, 91] width 9 height 9
click at [430, 87] on icon at bounding box center [431, 91] width 9 height 9
click at [595, 131] on icon "More" at bounding box center [602, 134] width 14 height 14
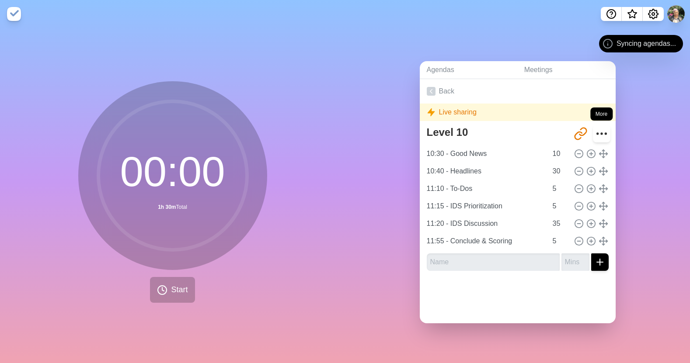
click at [595, 132] on icon "More" at bounding box center [602, 134] width 14 height 14
click at [592, 112] on div "Live sharing" at bounding box center [518, 112] width 196 height 17
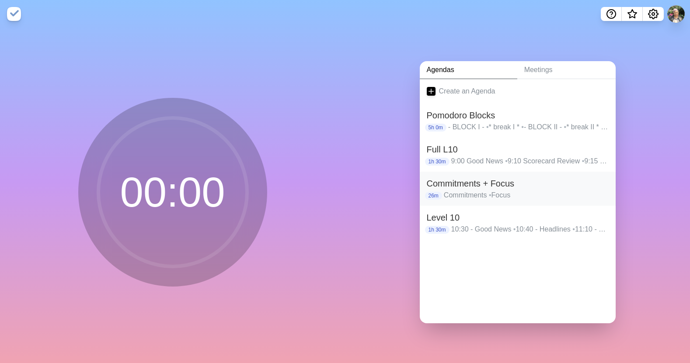
click at [487, 184] on h2 "Commitments + Focus" at bounding box center [518, 183] width 182 height 13
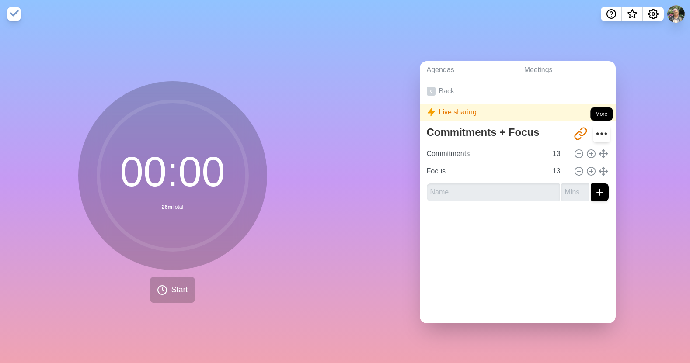
click at [595, 130] on icon "More" at bounding box center [602, 134] width 14 height 14
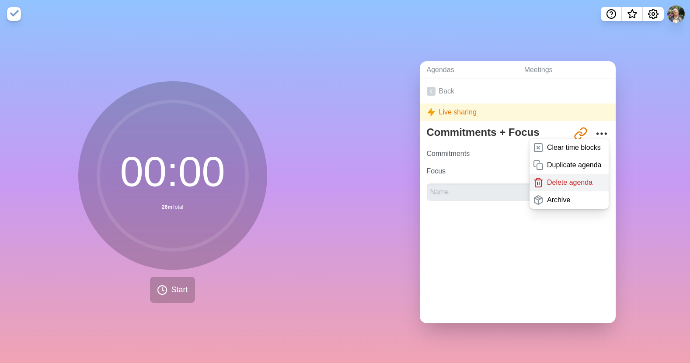
click at [571, 180] on p "Delete agenda" at bounding box center [569, 183] width 45 height 10
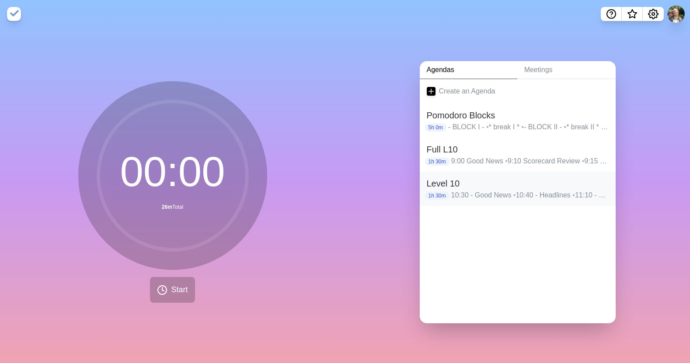
click at [509, 183] on h2 "Level 10" at bounding box center [518, 183] width 182 height 13
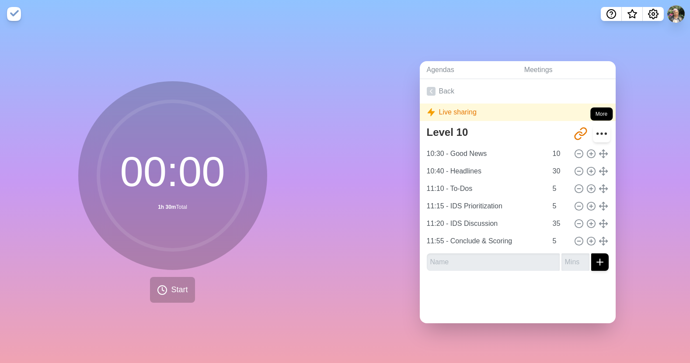
click at [595, 129] on icon "More" at bounding box center [602, 134] width 14 height 14
click at [595, 132] on icon "More" at bounding box center [602, 134] width 14 height 14
click at [440, 90] on link "Back" at bounding box center [518, 91] width 196 height 24
click at [431, 87] on icon at bounding box center [431, 91] width 9 height 9
click at [430, 88] on icon at bounding box center [431, 91] width 9 height 9
